Goal: Task Accomplishment & Management: Use online tool/utility

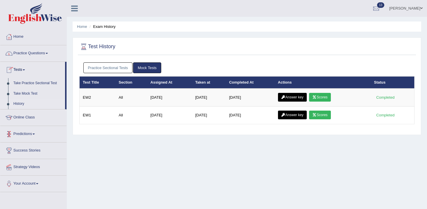
click at [25, 102] on link "History" at bounding box center [38, 104] width 54 height 10
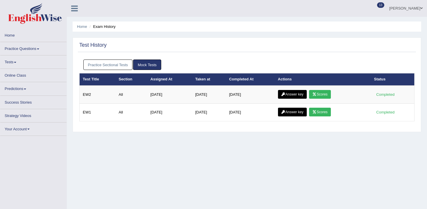
click at [127, 68] on link "Practice Sectional Tests" at bounding box center [107, 64] width 49 height 11
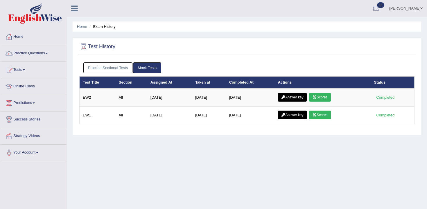
click at [120, 69] on link "Practice Sectional Tests" at bounding box center [107, 67] width 49 height 11
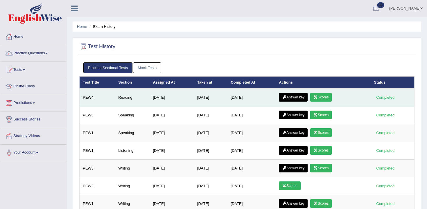
click at [303, 97] on link "Answer key" at bounding box center [293, 97] width 29 height 9
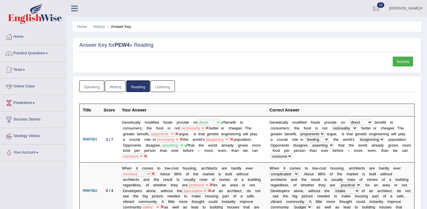
click at [400, 66] on link "Scores" at bounding box center [402, 62] width 20 height 10
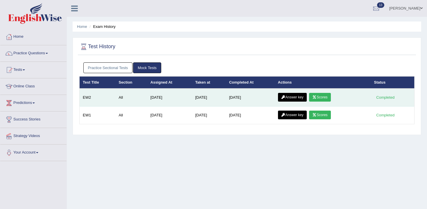
click at [304, 95] on link "Answer key" at bounding box center [292, 97] width 29 height 9
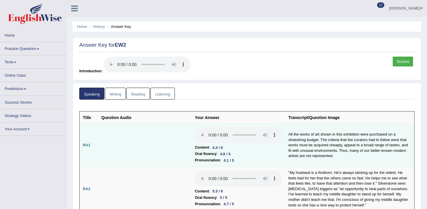
scroll to position [8, 0]
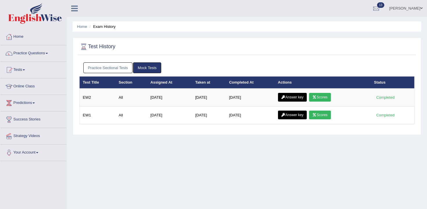
scroll to position [5, 0]
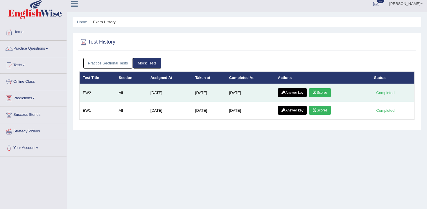
click at [323, 96] on link "Scores" at bounding box center [319, 92] width 21 height 9
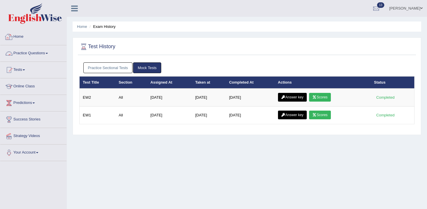
click at [40, 49] on link "Practice Questions" at bounding box center [33, 52] width 66 height 15
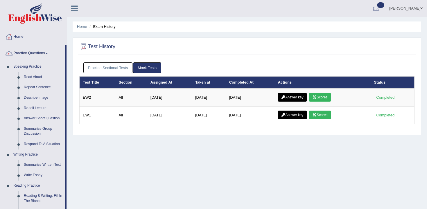
click at [42, 58] on link "Practice Questions" at bounding box center [32, 52] width 65 height 15
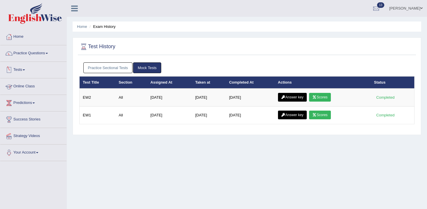
click at [24, 71] on link "Tests" at bounding box center [33, 69] width 66 height 15
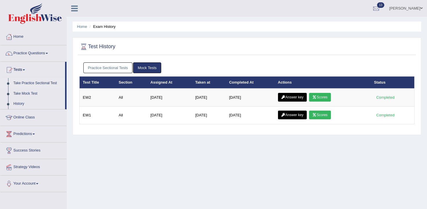
click at [37, 84] on link "Take Practice Sectional Test" at bounding box center [38, 83] width 54 height 10
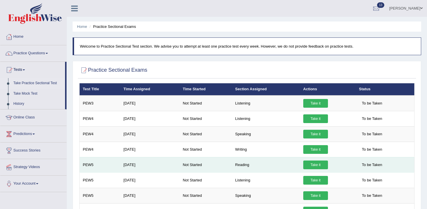
click at [307, 167] on link "Take it" at bounding box center [315, 164] width 25 height 9
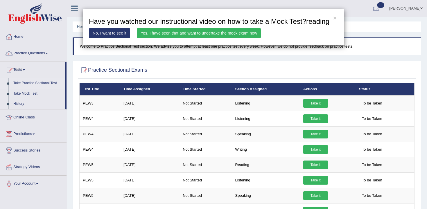
click at [221, 37] on link "Yes, I have seen that and want to undertake the mock exam now" at bounding box center [199, 33] width 124 height 10
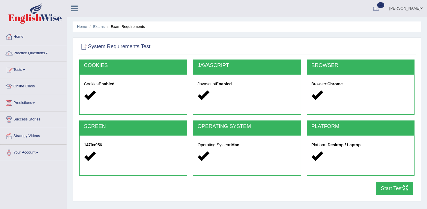
click at [402, 190] on button "Start Test" at bounding box center [394, 188] width 37 height 13
